Goal: Task Accomplishment & Management: Manage account settings

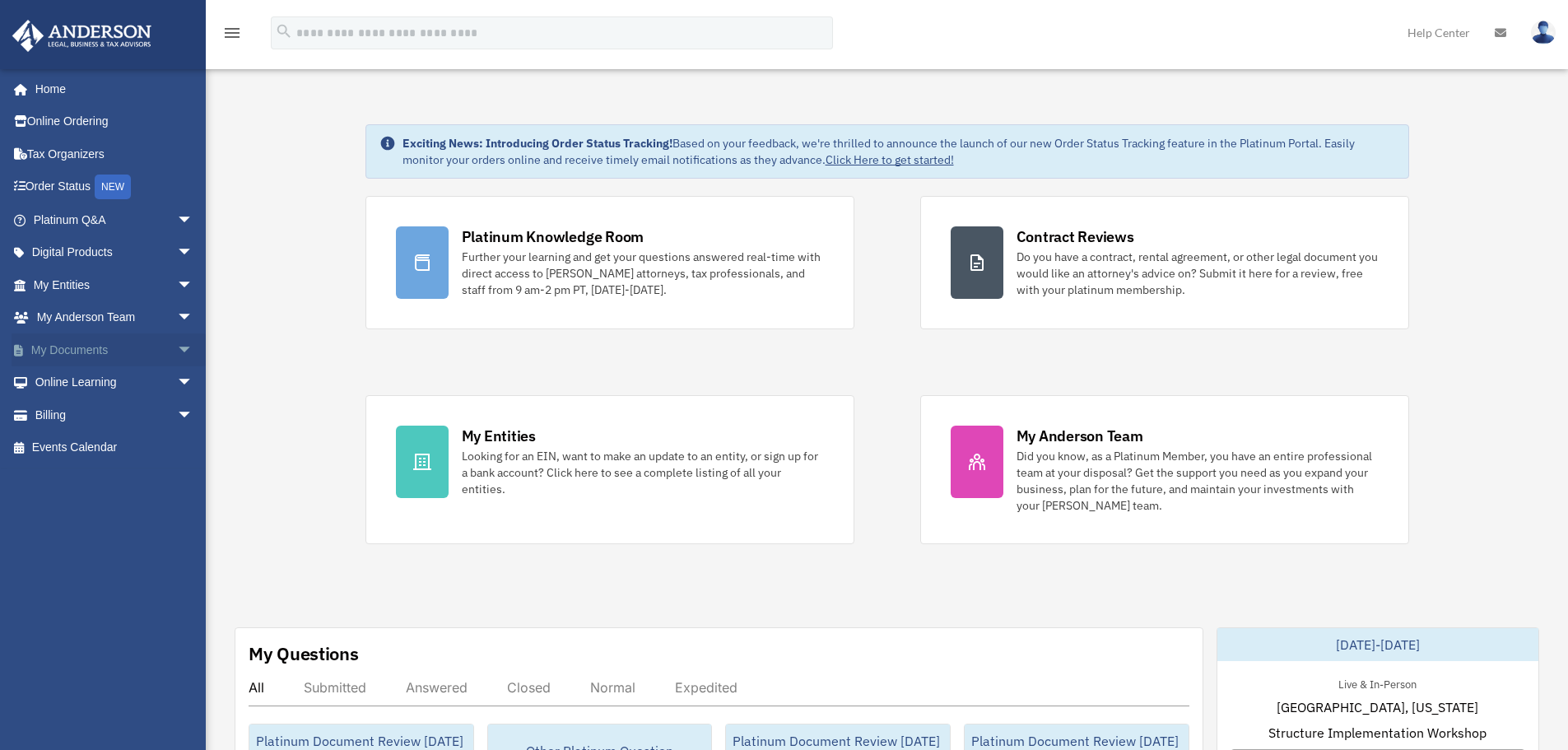
click at [92, 345] on link "My Documents arrow_drop_down" at bounding box center [115, 349] width 207 height 33
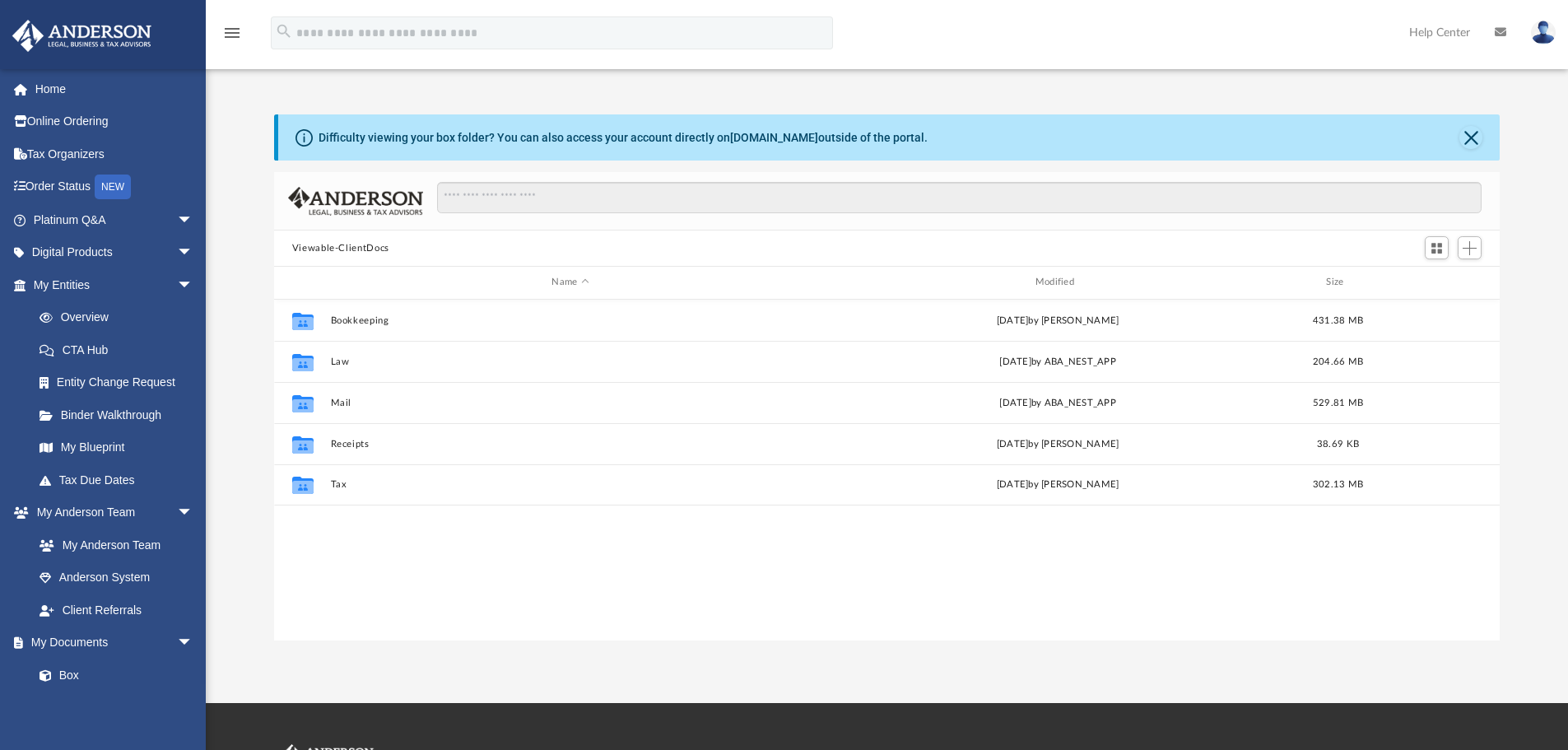
scroll to position [362, 1213]
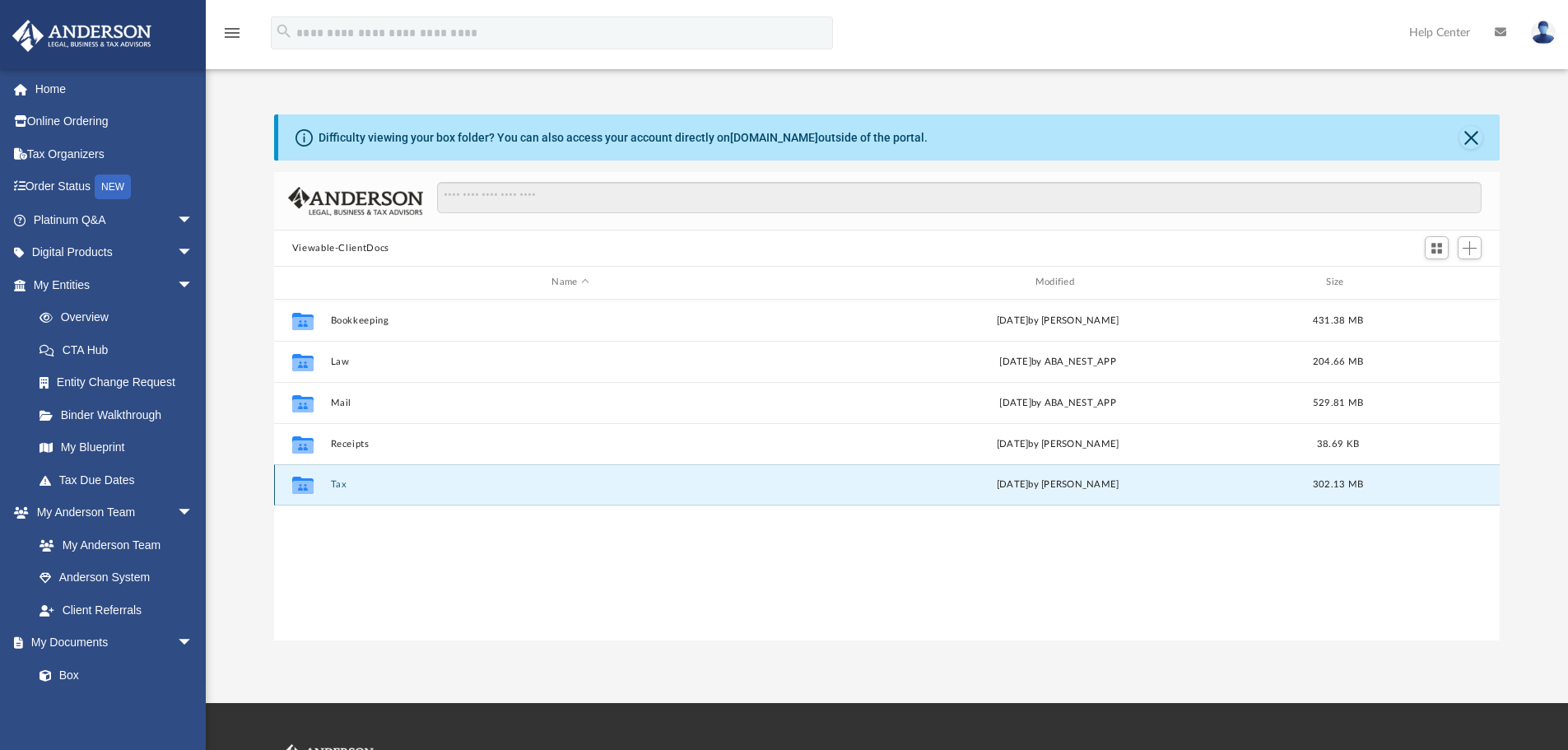
click at [337, 480] on button "Tax" at bounding box center [570, 485] width 480 height 11
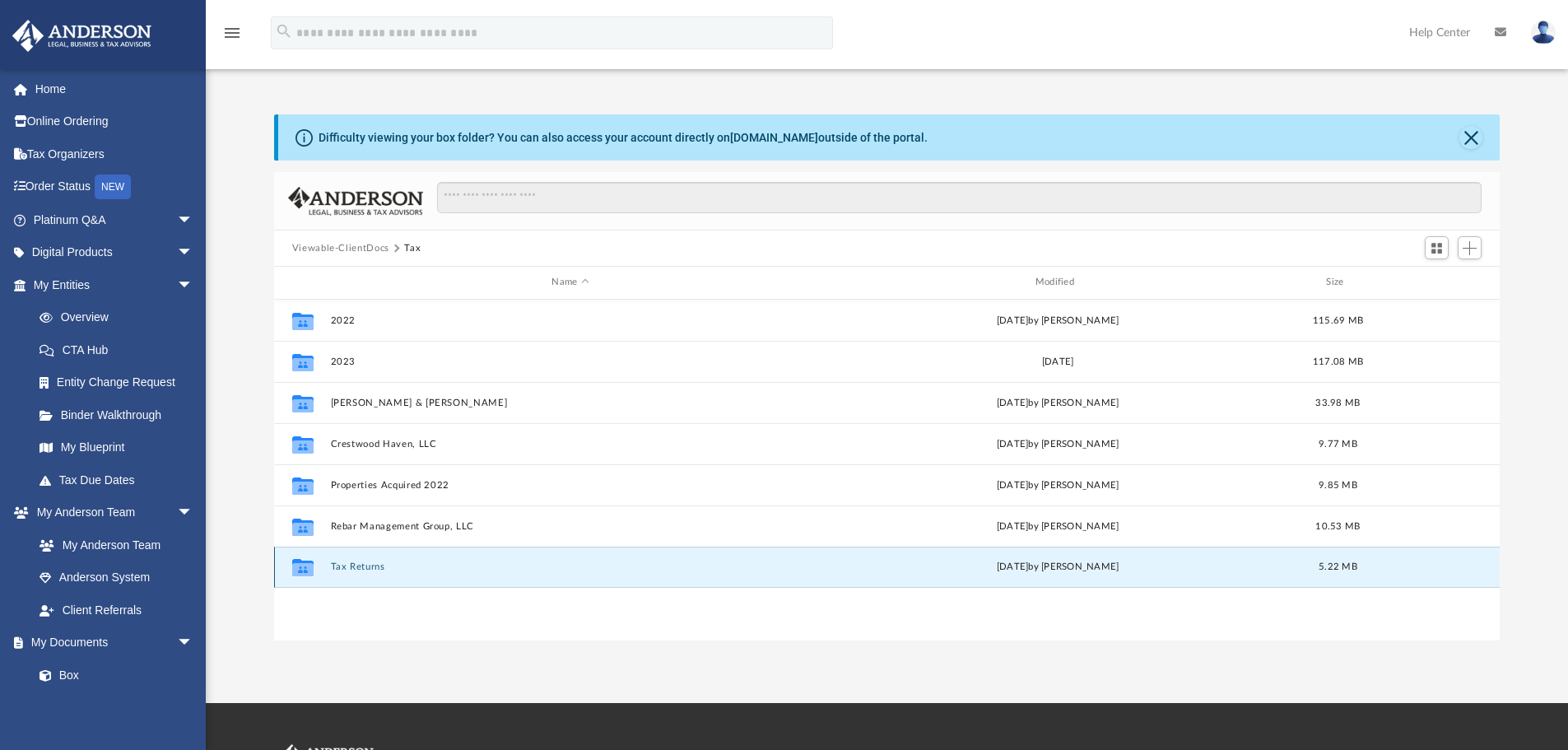
click at [370, 563] on button "Tax Returns" at bounding box center [570, 567] width 480 height 11
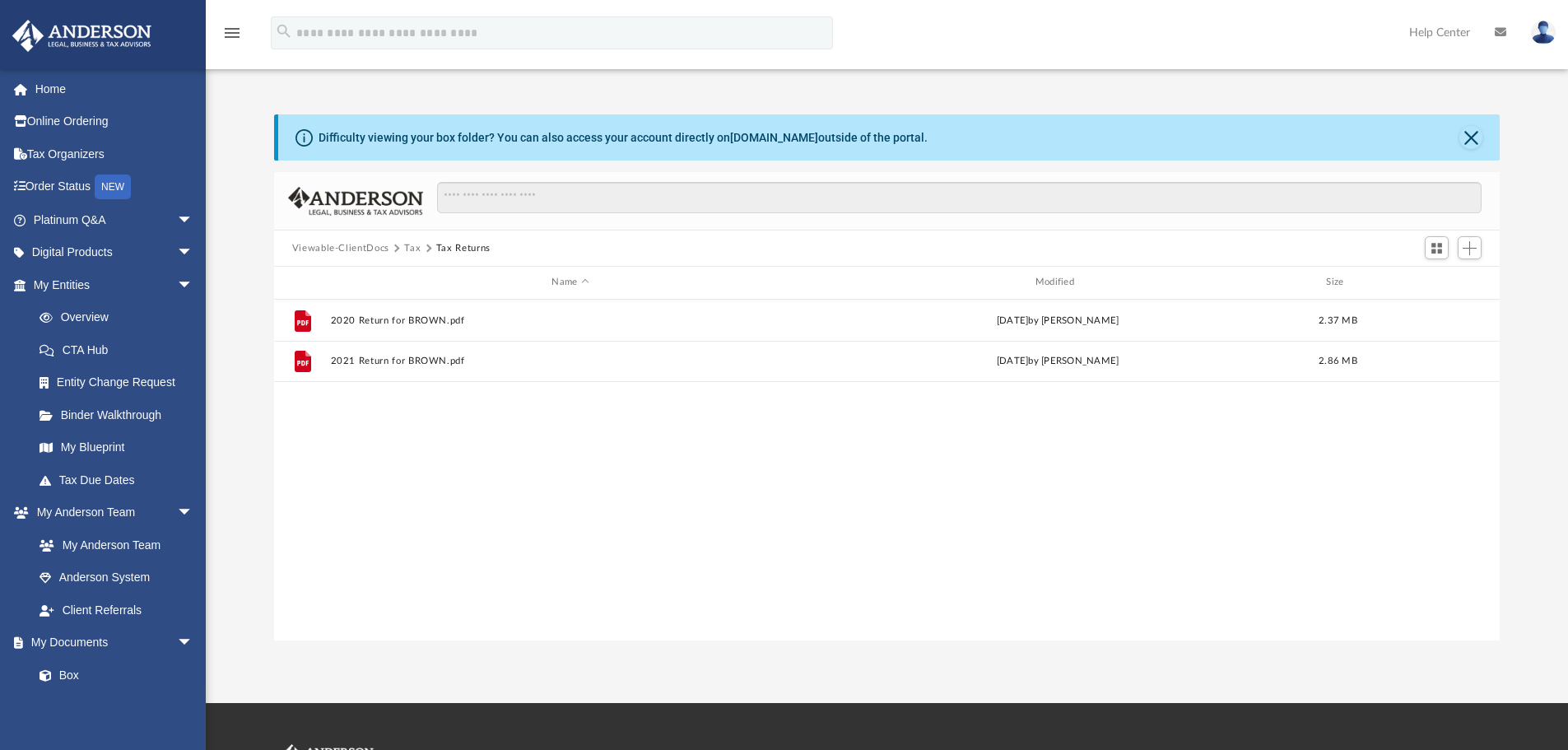
click at [408, 253] on button "Tax" at bounding box center [412, 249] width 17 height 15
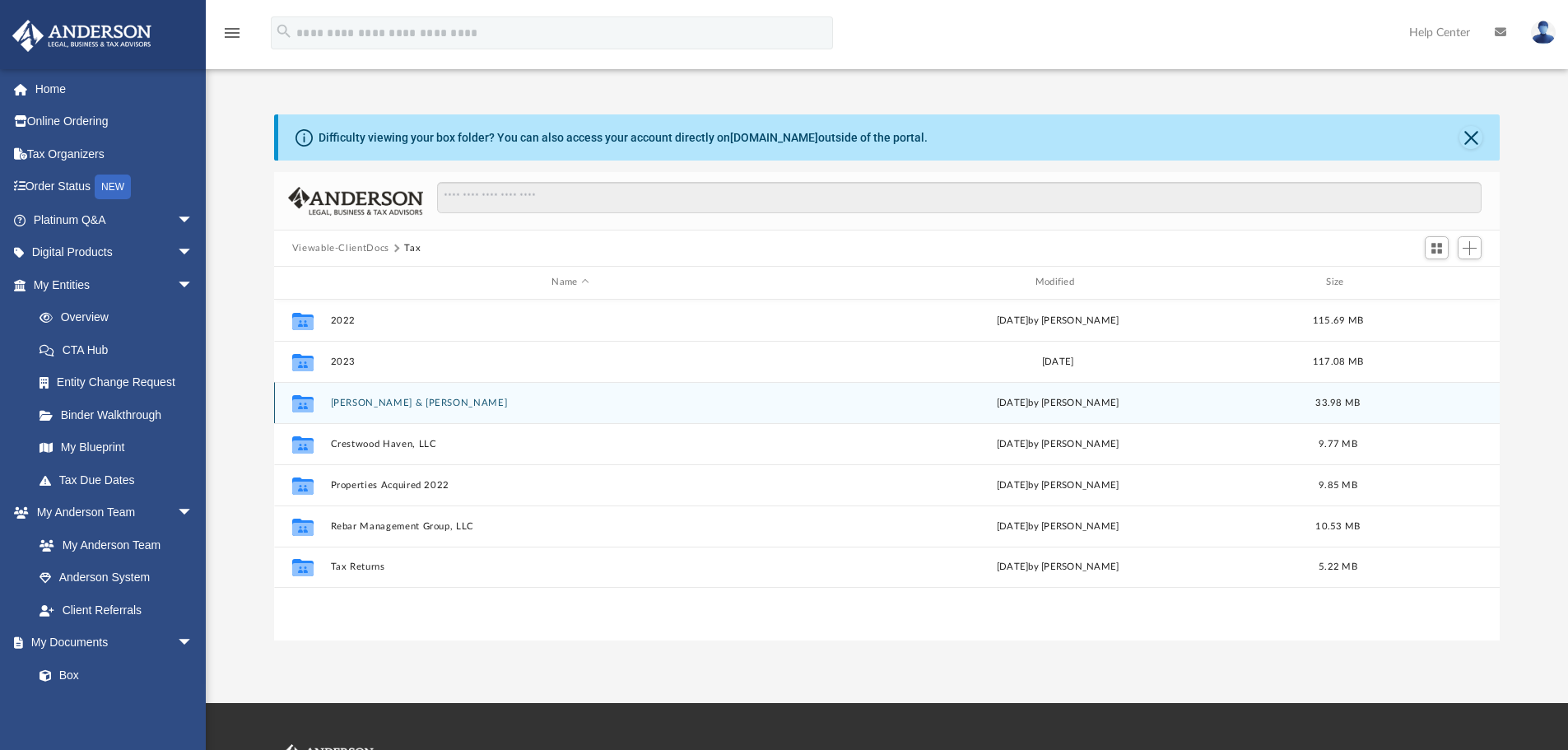
click at [362, 411] on div "Collaborated Folder Brown, Tom & Tomoko Tue Sep 23 2025 by Alex Price 33.98 MB" at bounding box center [887, 403] width 1226 height 41
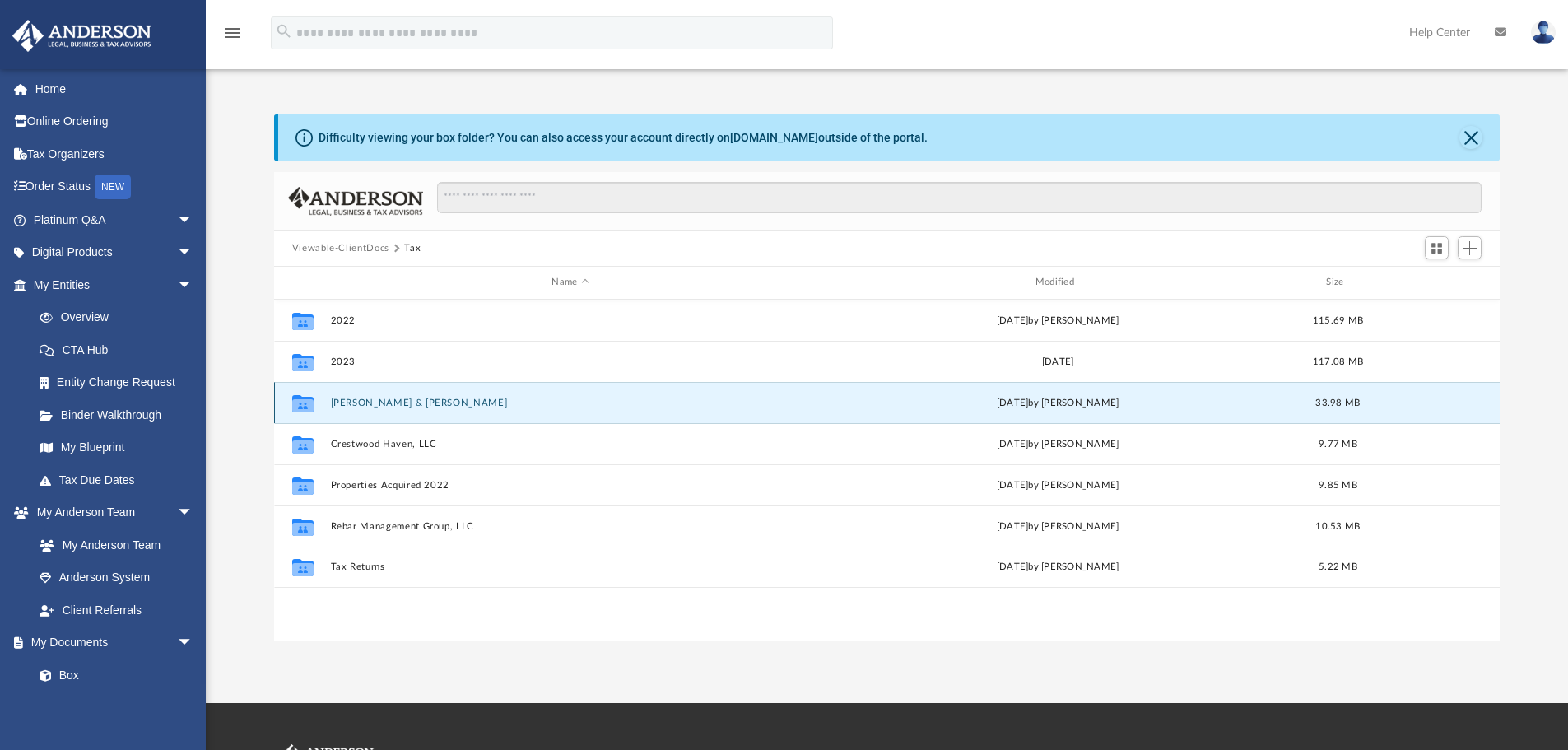
click at [366, 402] on button "Brown, Tom & Tomoko" at bounding box center [570, 403] width 480 height 11
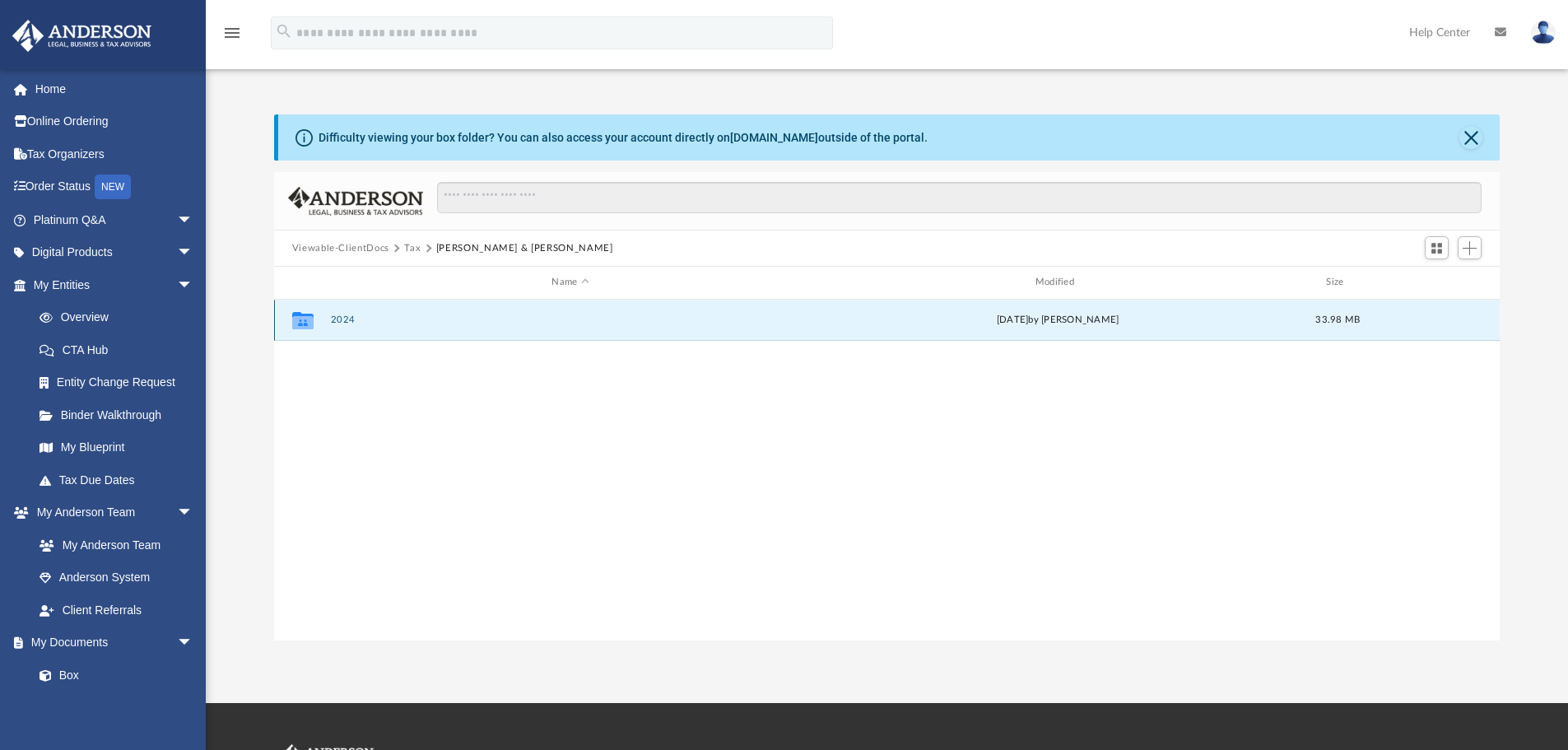
click at [341, 322] on button "2024" at bounding box center [570, 320] width 480 height 11
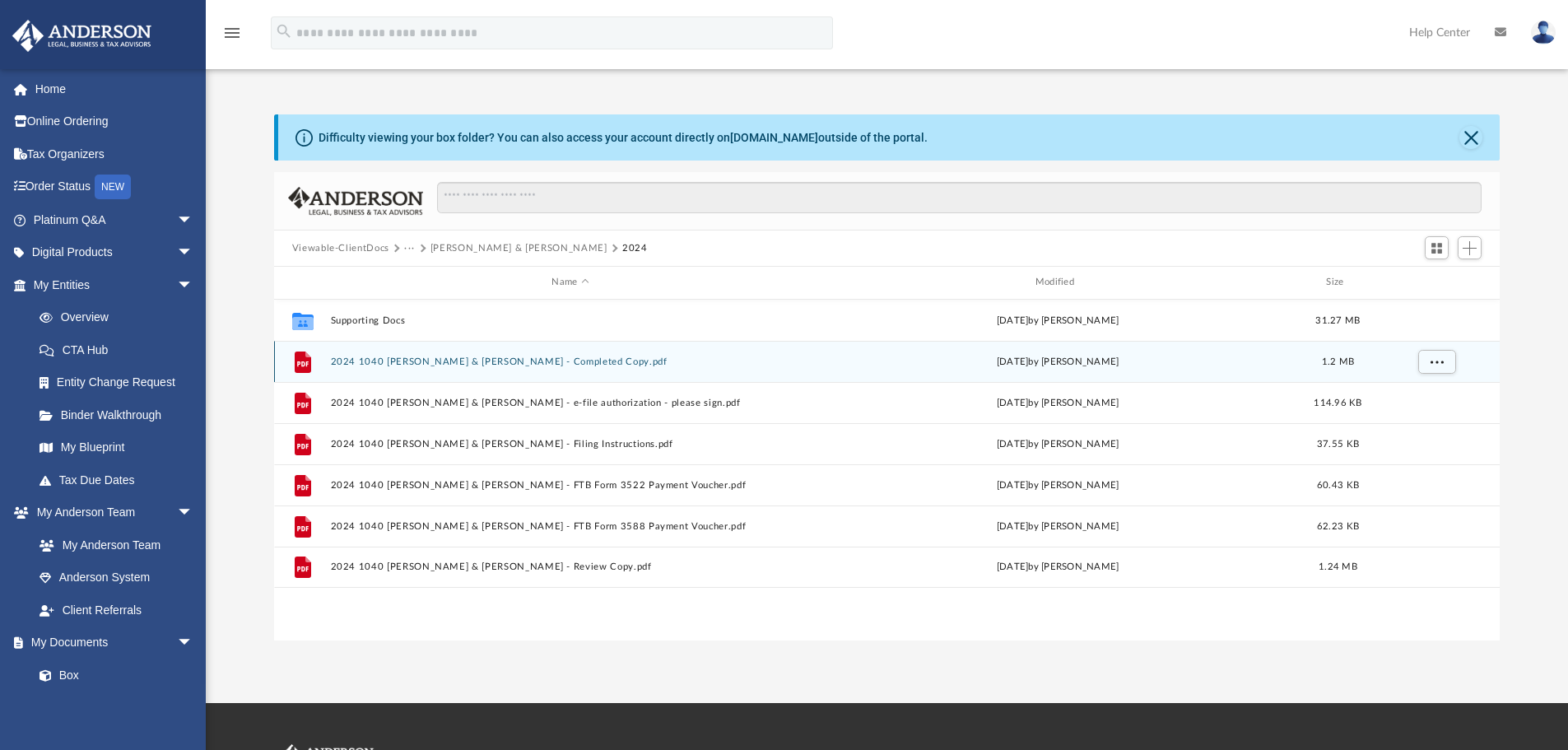
click at [619, 358] on button "2024 1040 Brown, Tom & Tomoko - Completed Copy.pdf" at bounding box center [570, 362] width 480 height 11
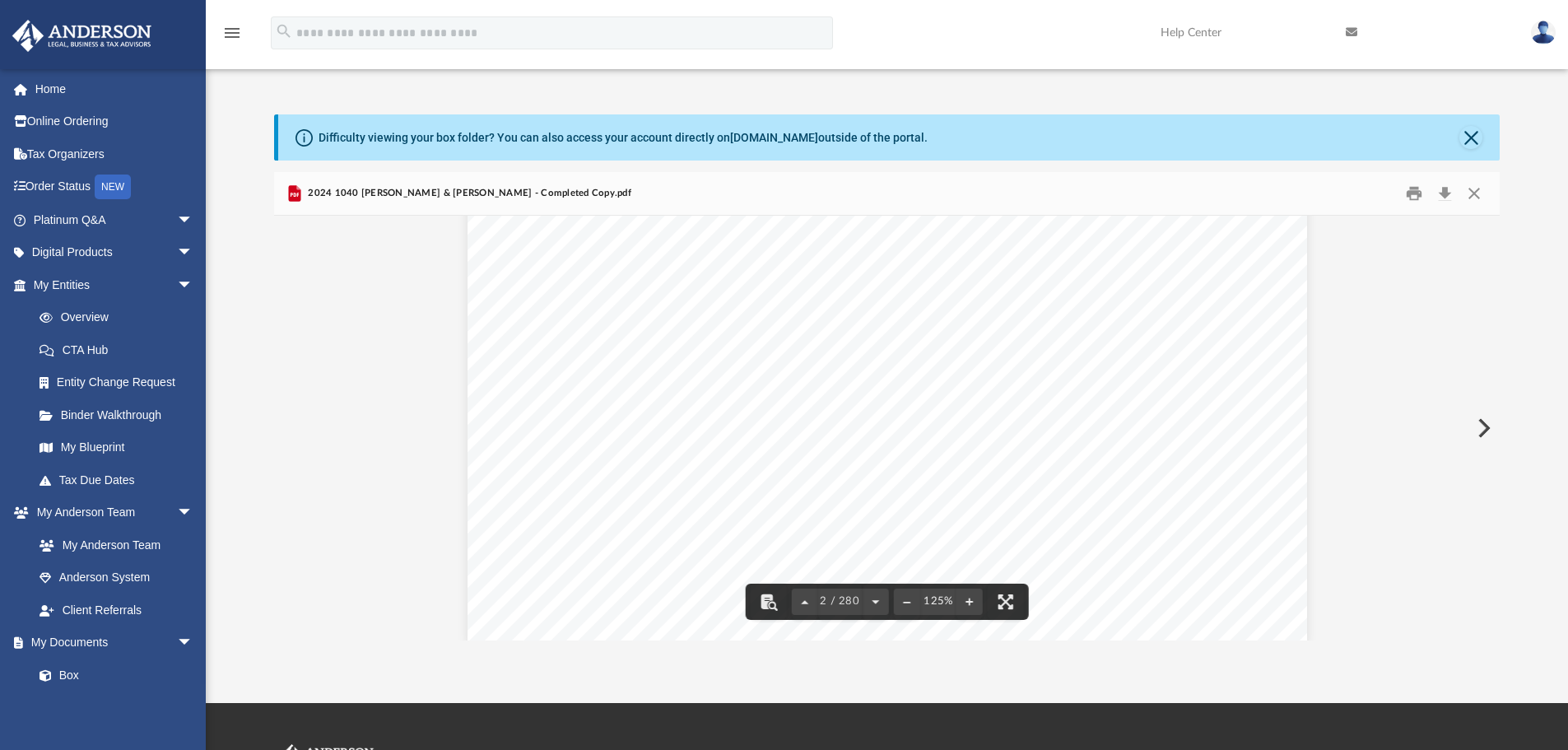
scroll to position [1921, 0]
click at [1446, 195] on button "Download" at bounding box center [1445, 194] width 30 height 26
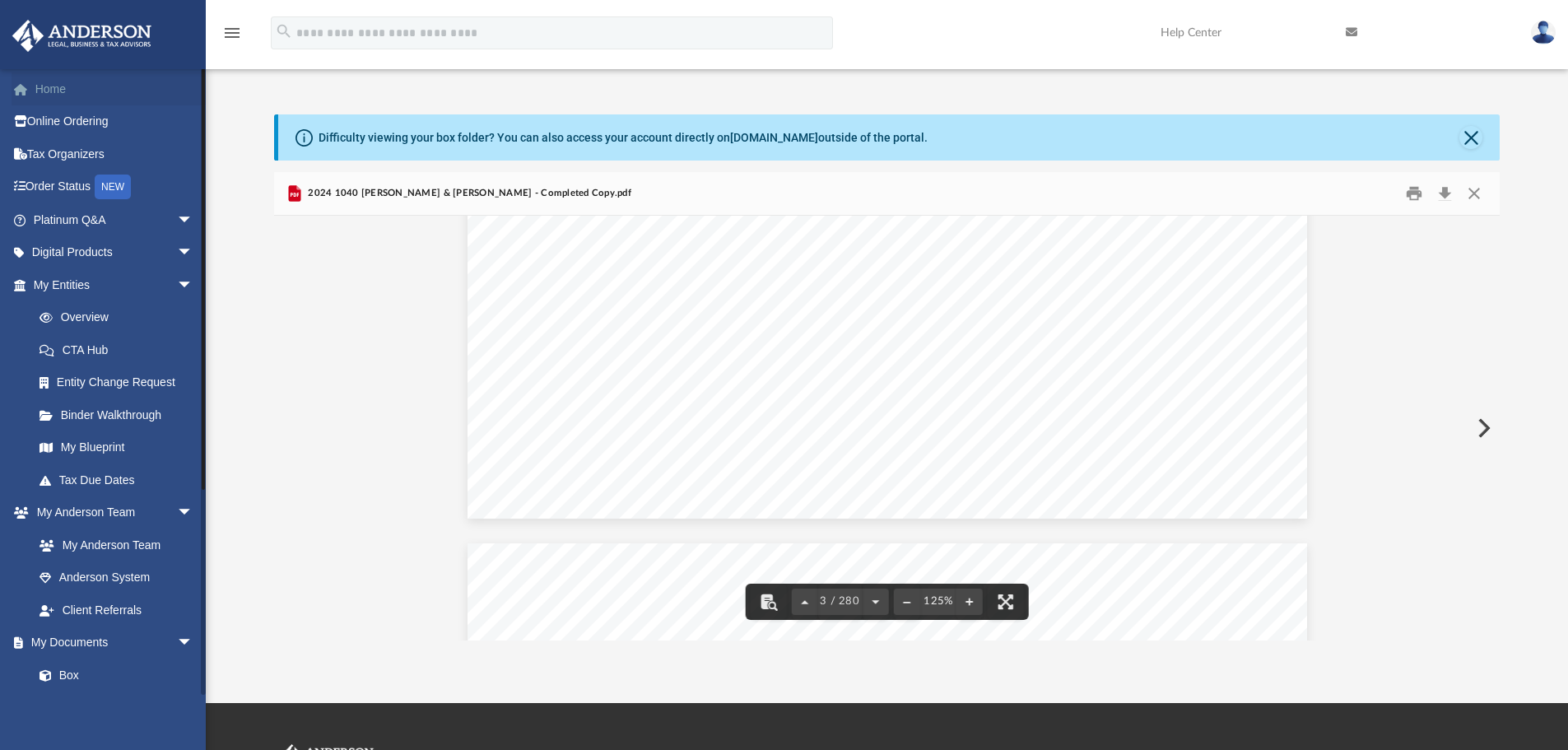
click at [43, 85] on link "Home" at bounding box center [115, 88] width 207 height 33
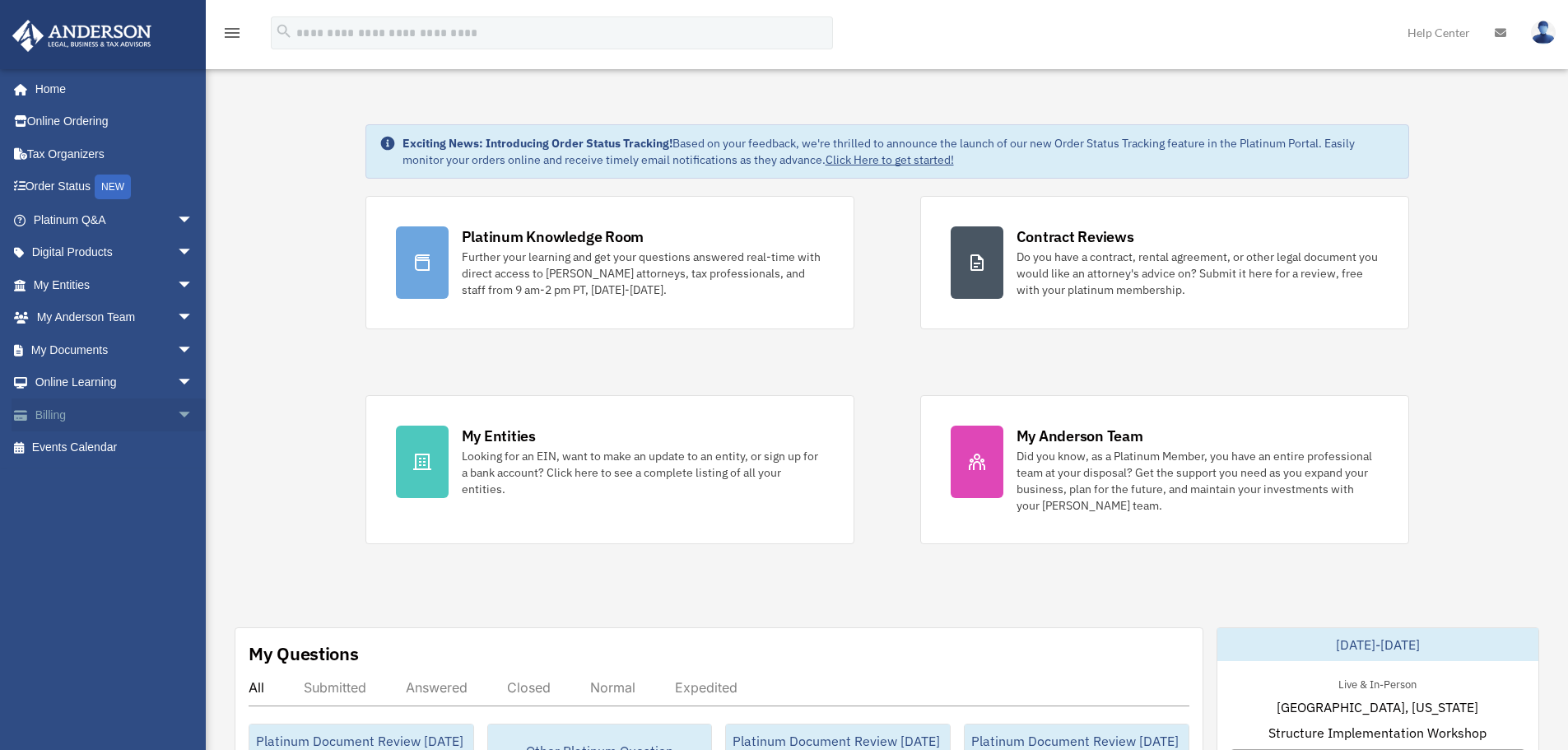
click at [61, 420] on link "Billing arrow_drop_down" at bounding box center [115, 414] width 207 height 33
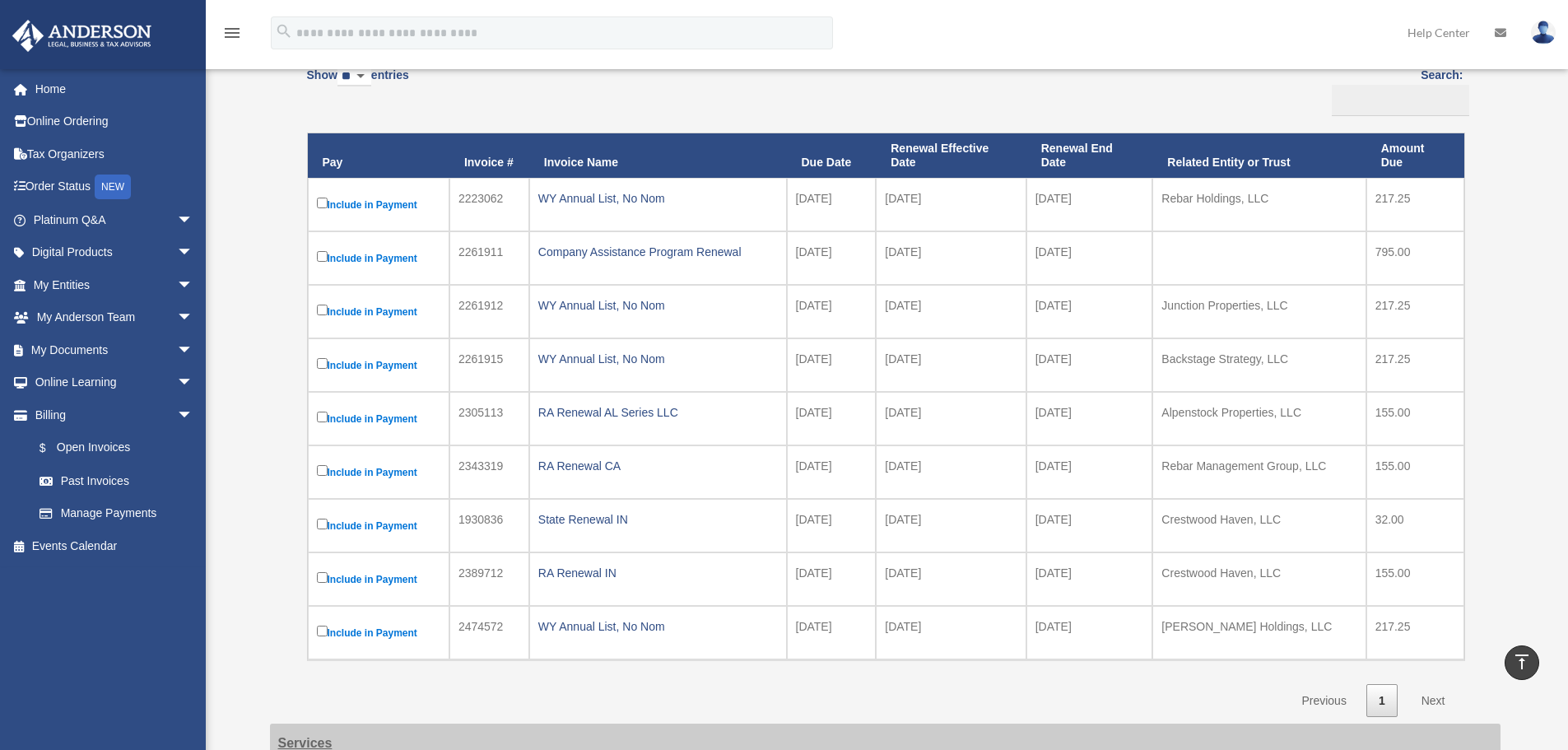
scroll to position [137, 0]
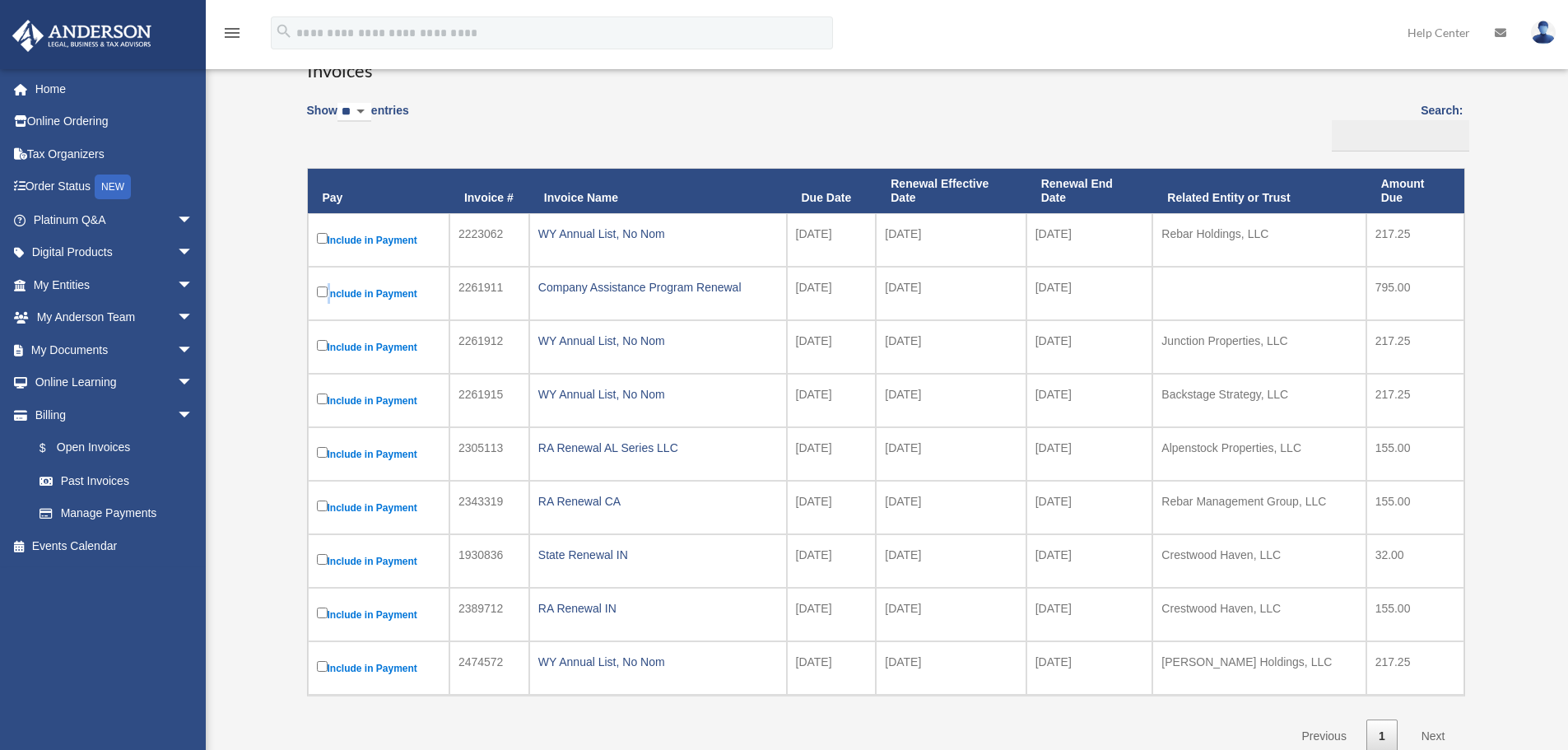
click at [329, 288] on label "Include in Payment" at bounding box center [379, 293] width 123 height 20
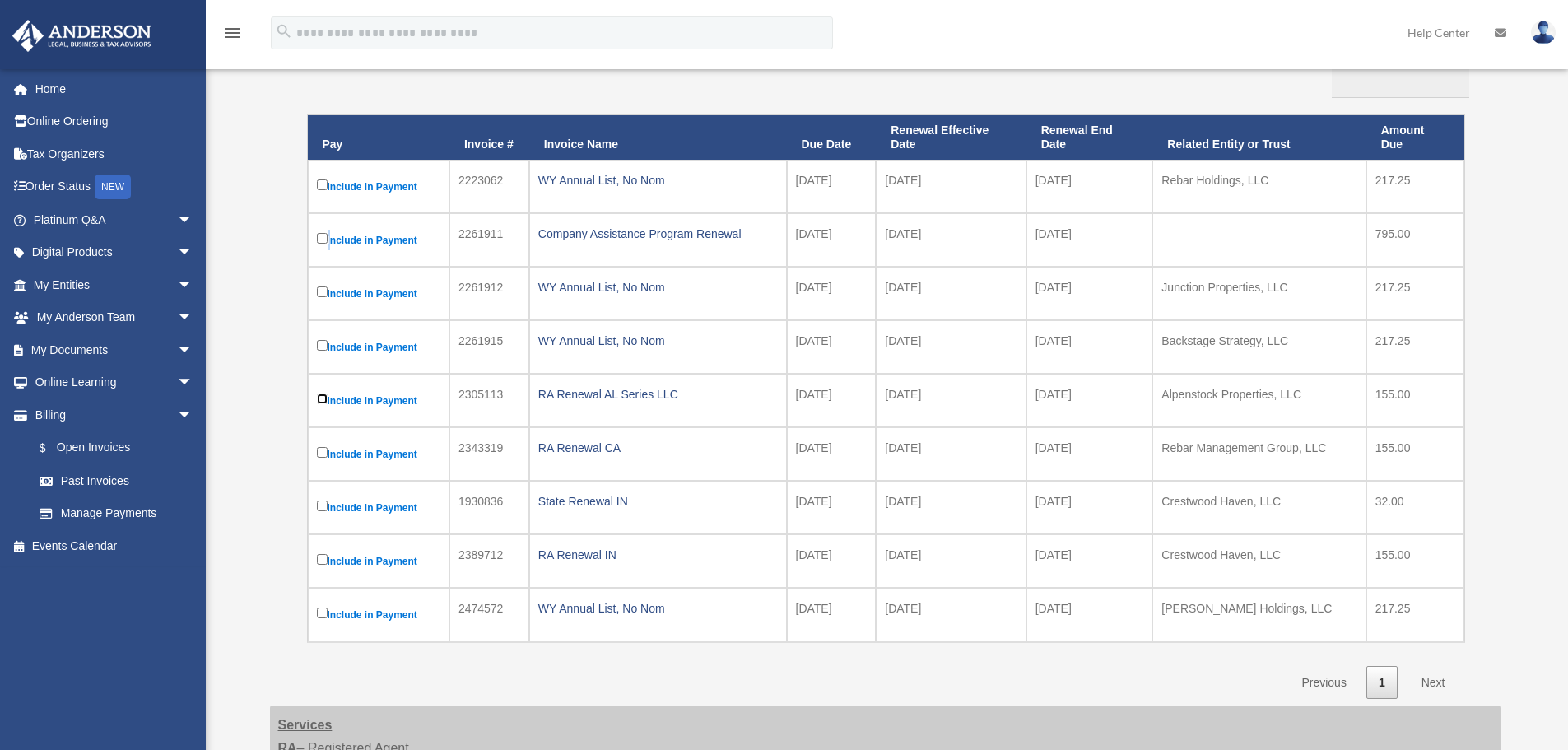
scroll to position [0, 0]
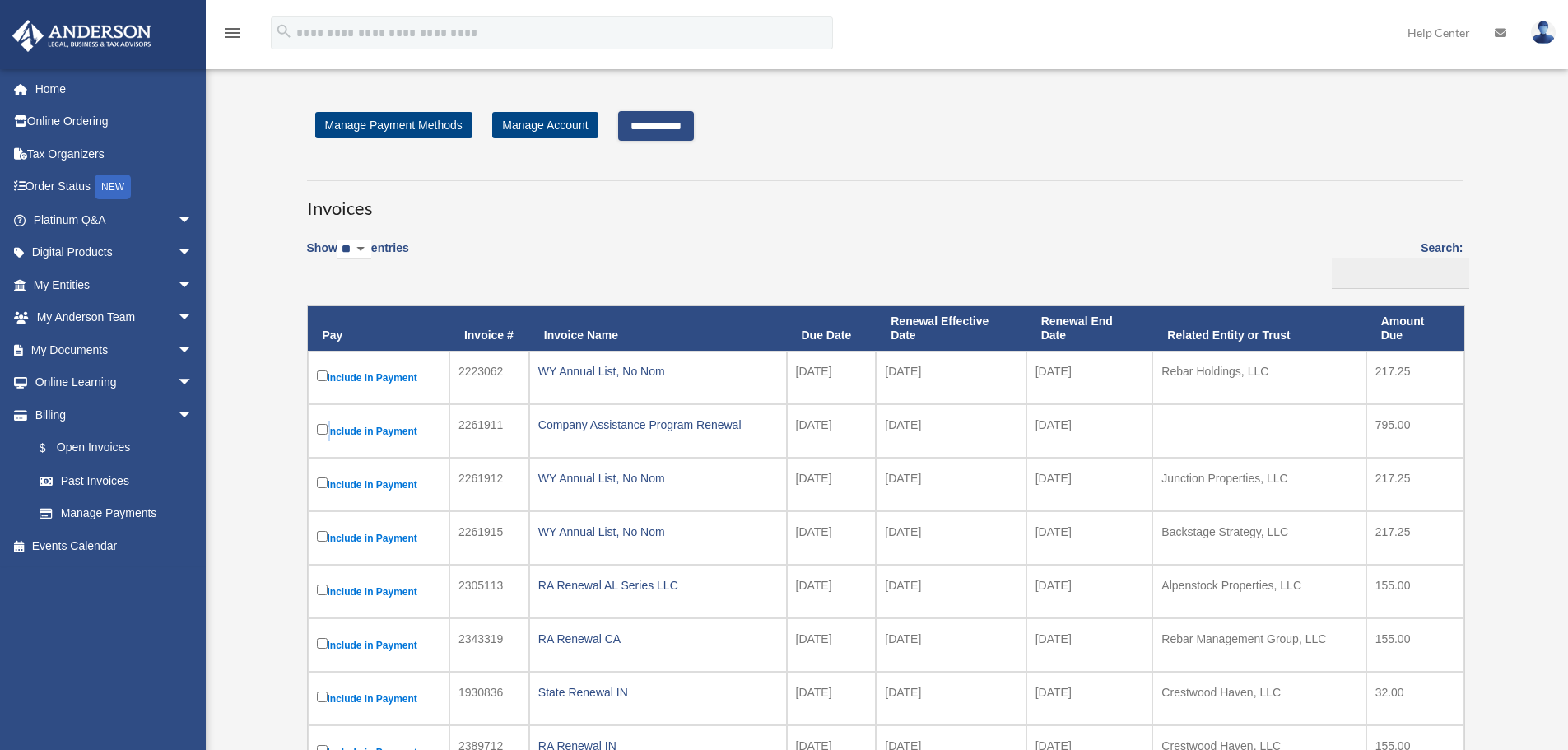
click at [688, 123] on input "**********" at bounding box center [656, 126] width 76 height 30
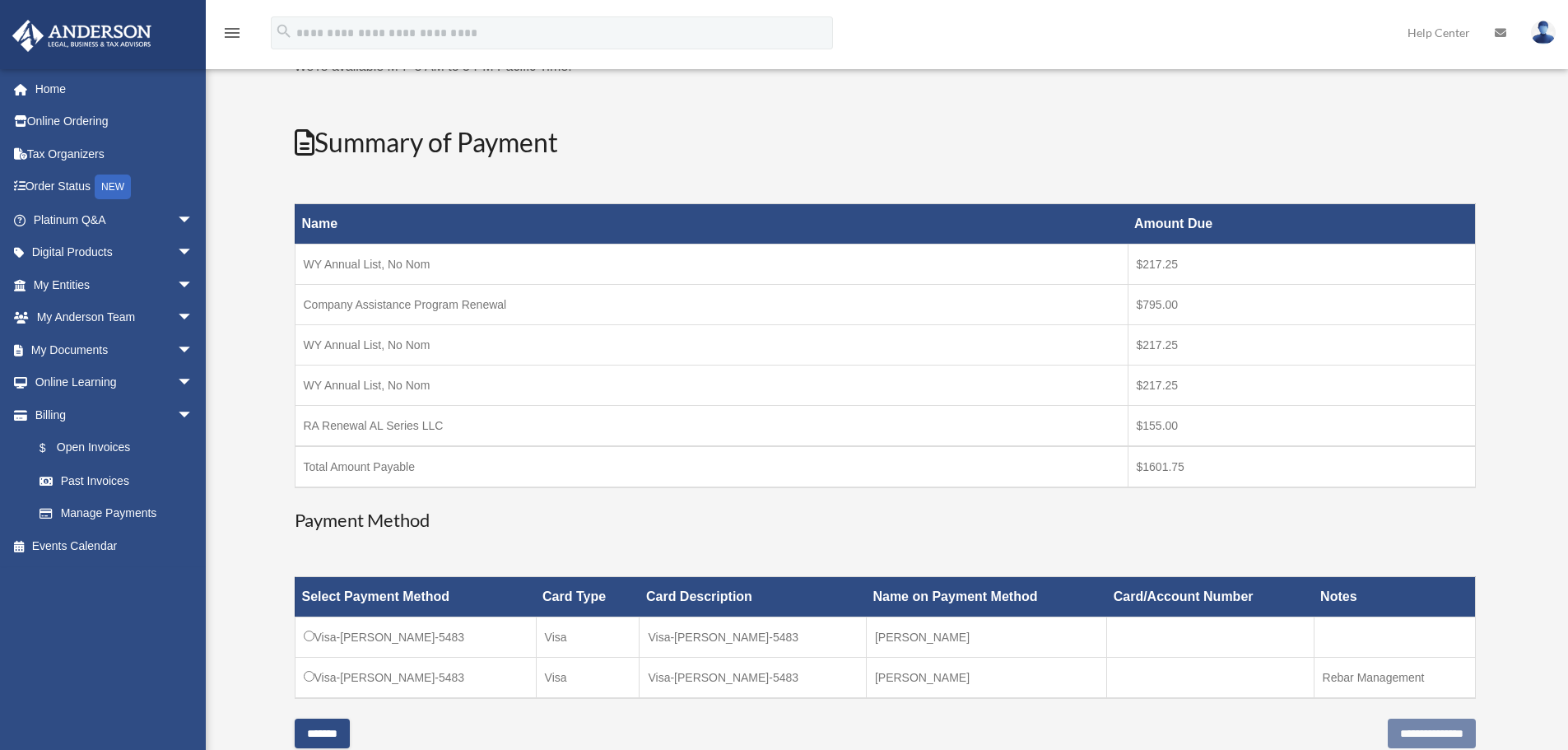
scroll to position [274, 0]
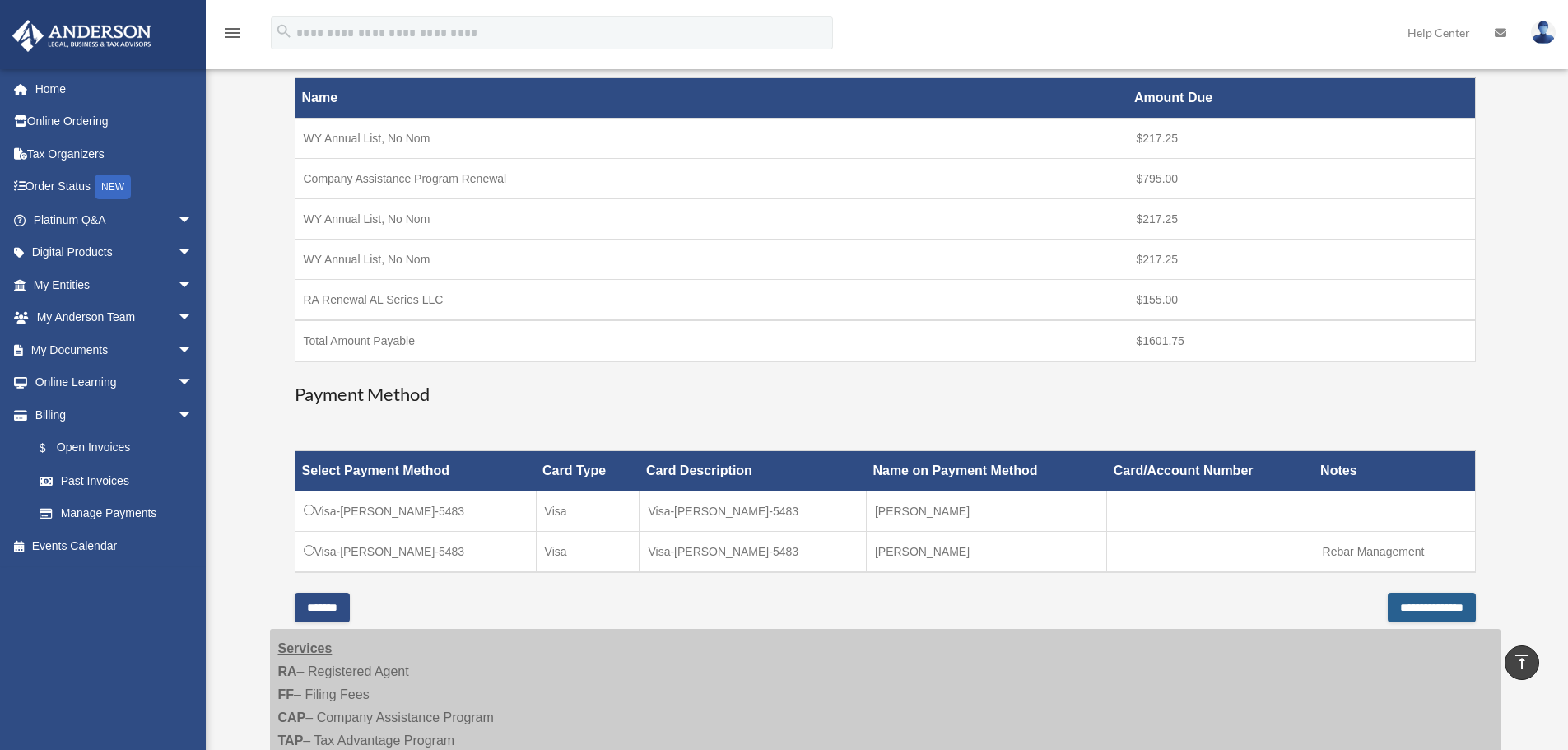
click at [1404, 602] on input "**********" at bounding box center [1431, 608] width 88 height 30
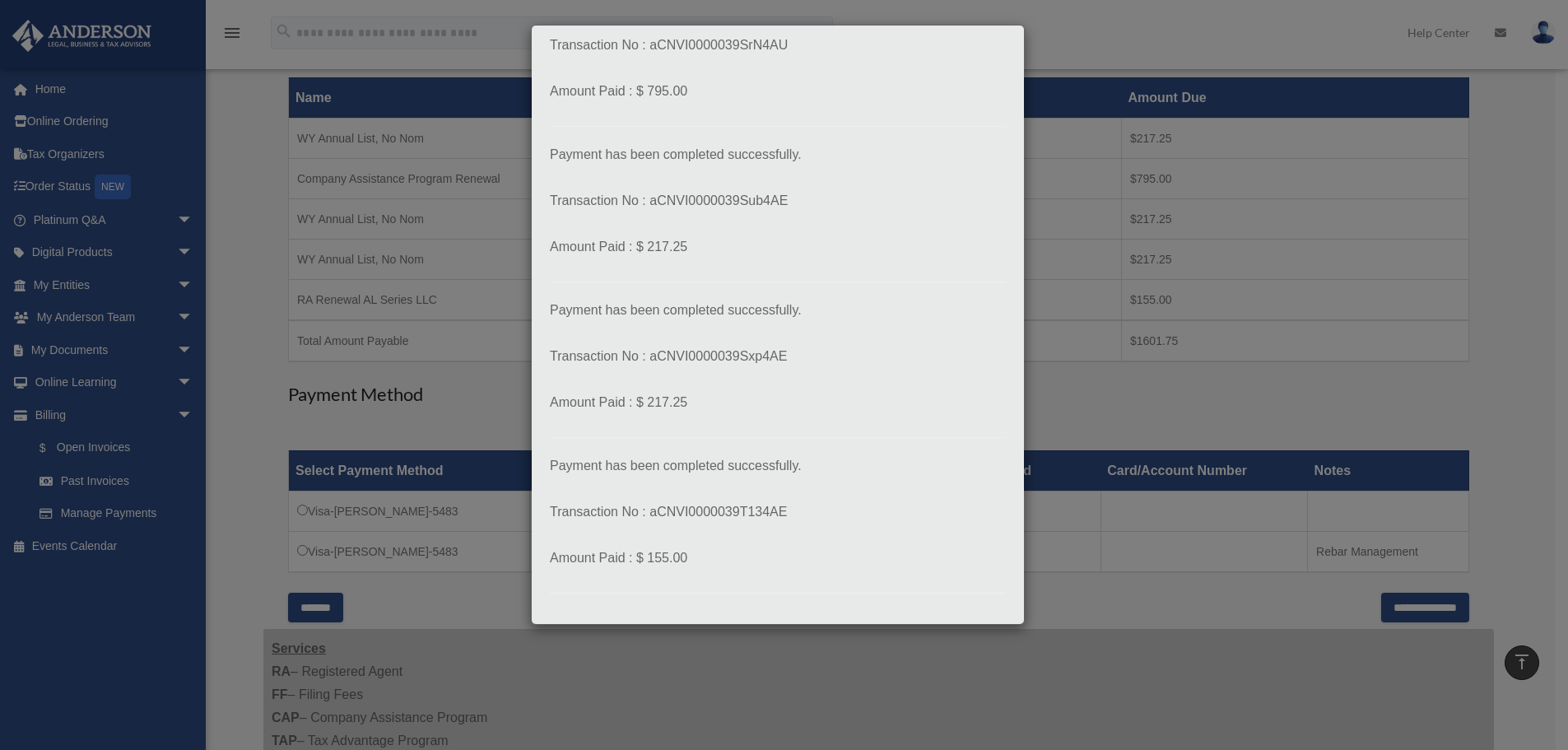
scroll to position [323, 0]
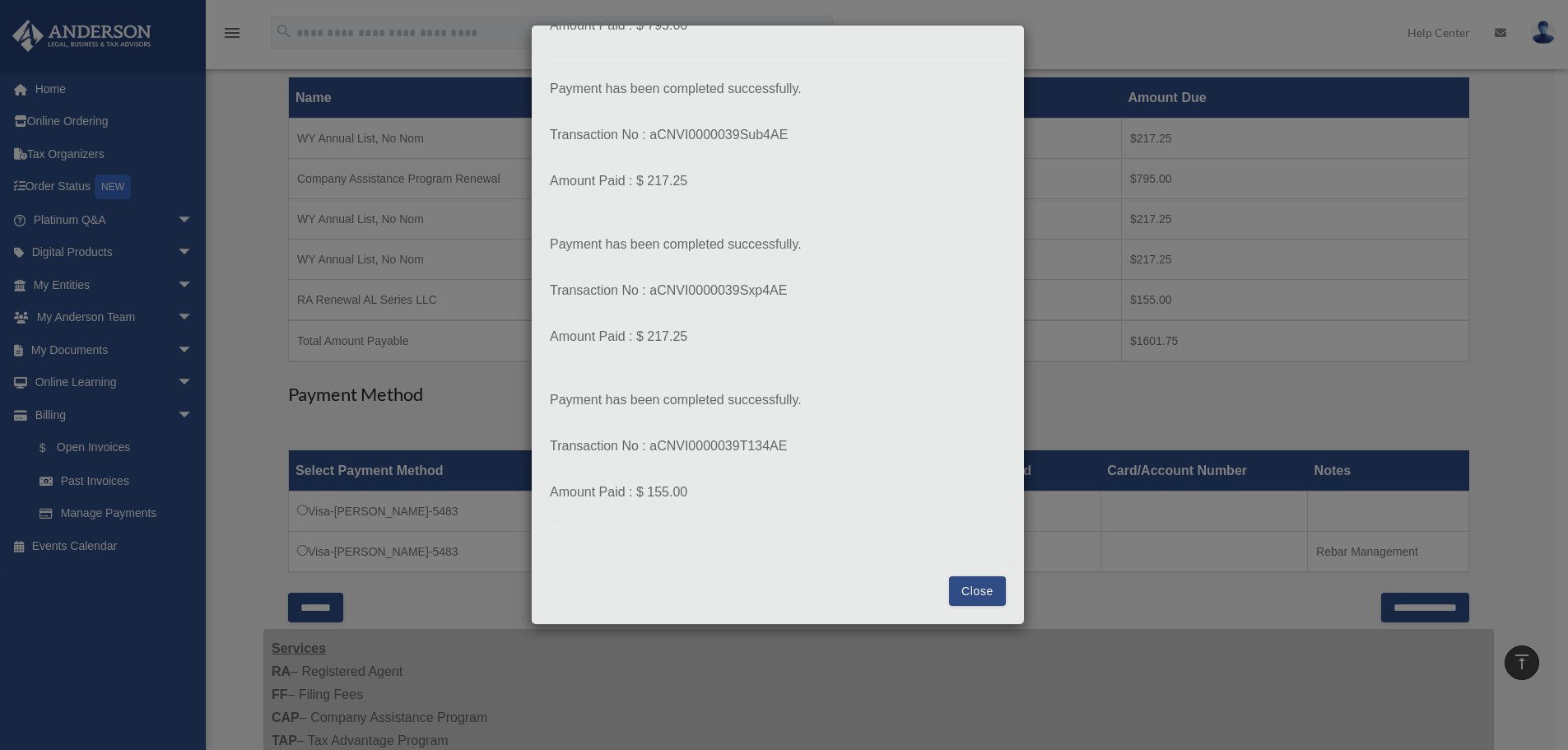
click at [961, 591] on button "Close" at bounding box center [977, 591] width 56 height 30
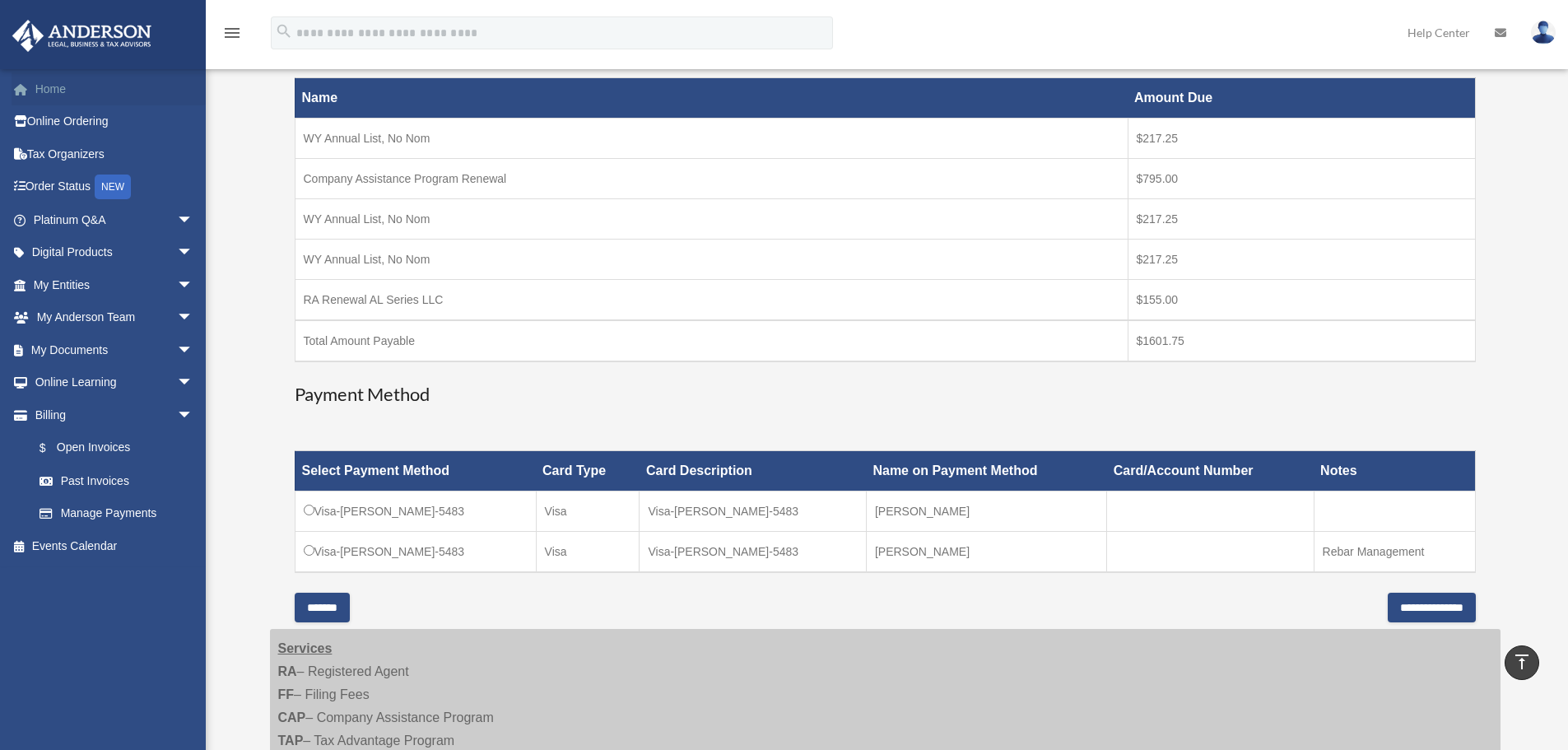
click at [96, 93] on link "Home" at bounding box center [115, 88] width 207 height 33
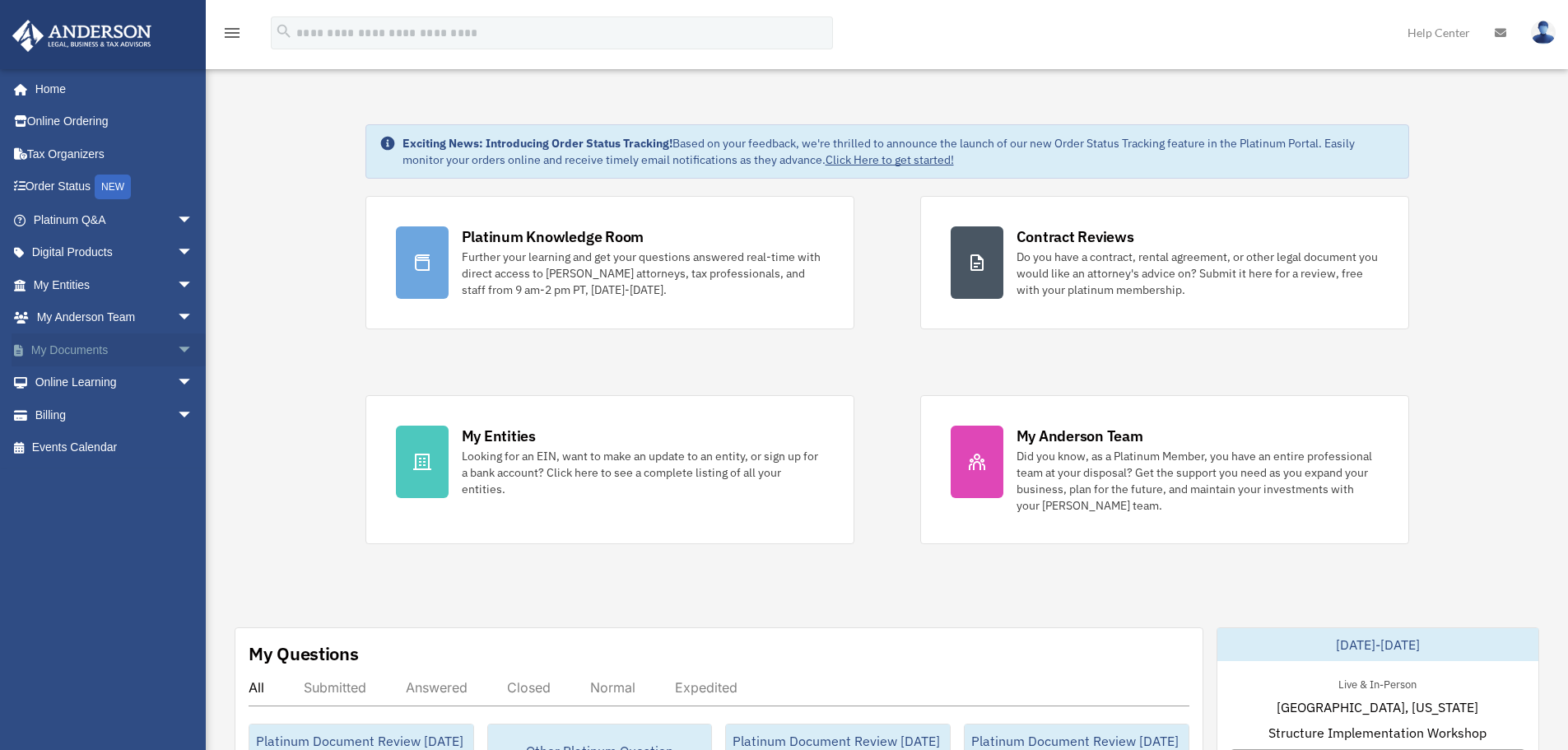
click at [108, 345] on link "My Documents arrow_drop_down" at bounding box center [115, 349] width 207 height 33
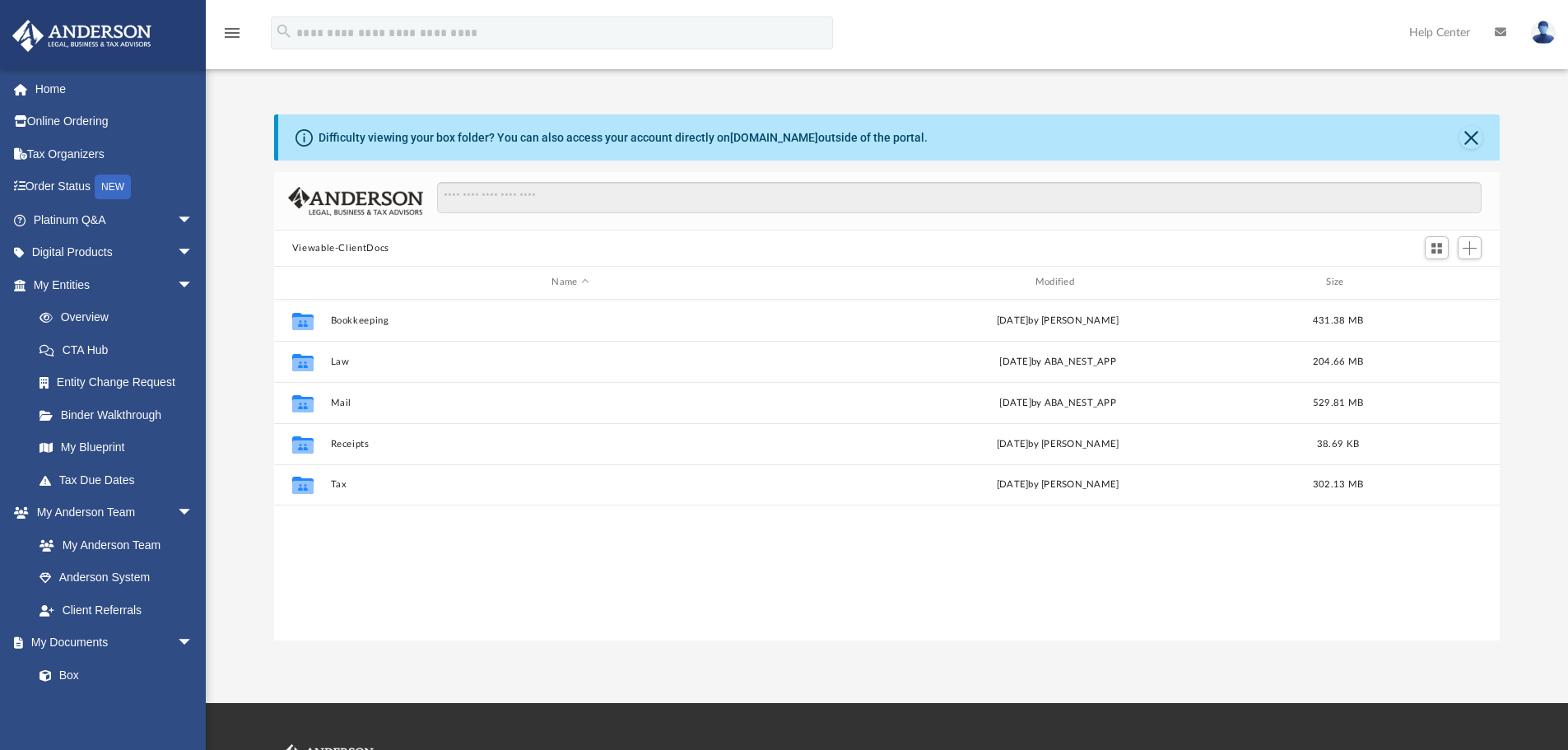
scroll to position [362, 1213]
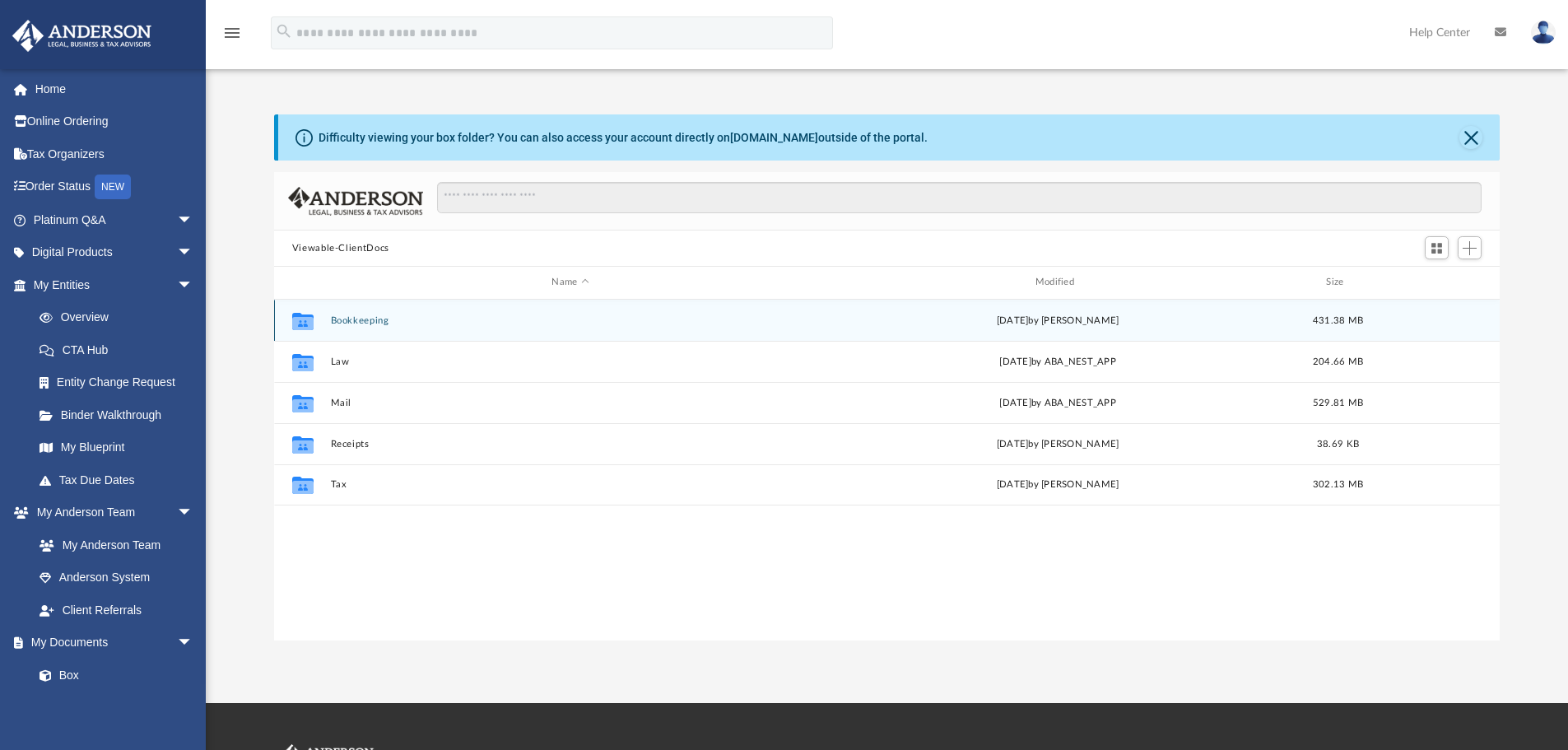
click at [370, 320] on button "Bookkeeping" at bounding box center [570, 321] width 480 height 11
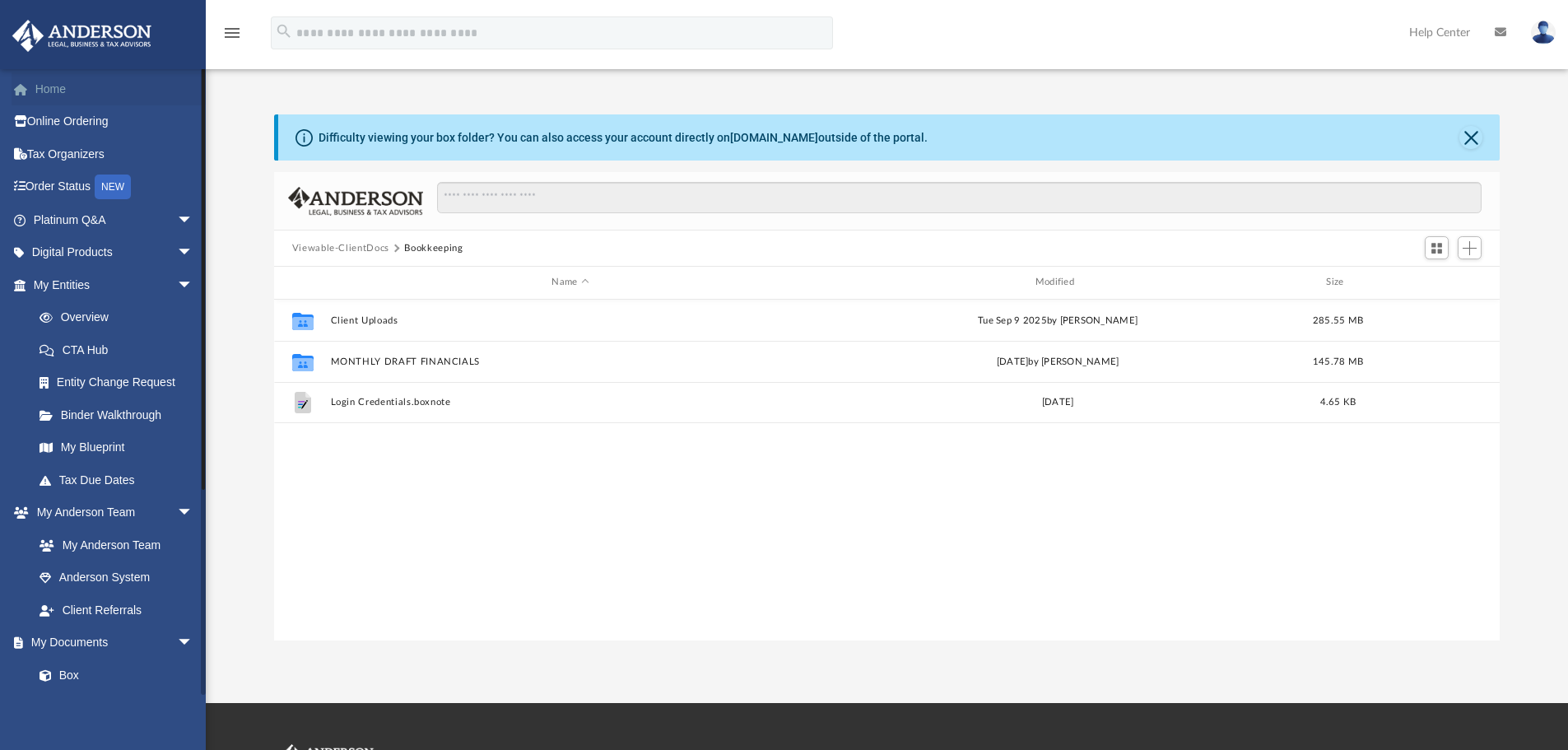
click at [61, 90] on link "Home" at bounding box center [115, 88] width 207 height 33
